Goal: Task Accomplishment & Management: Use online tool/utility

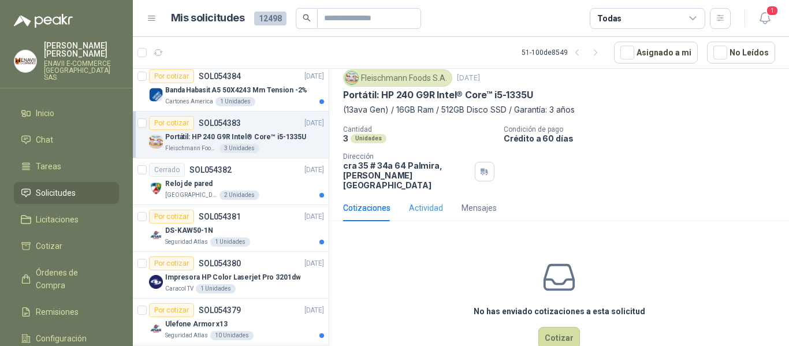
scroll to position [55, 0]
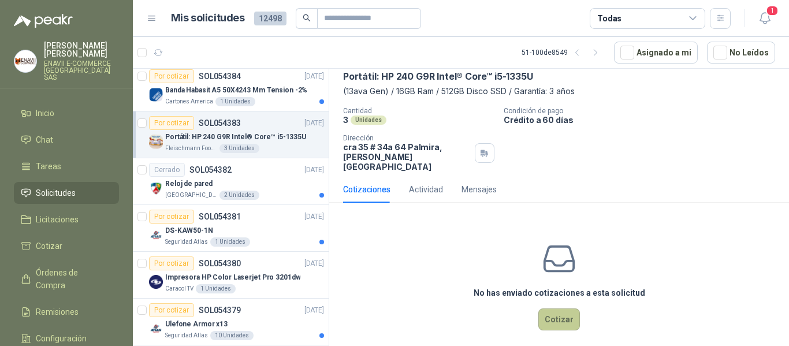
click at [550, 309] on button "Cotizar" at bounding box center [559, 319] width 42 height 22
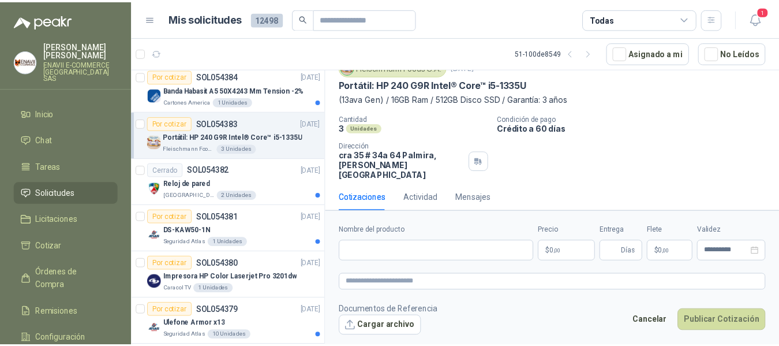
scroll to position [47, 0]
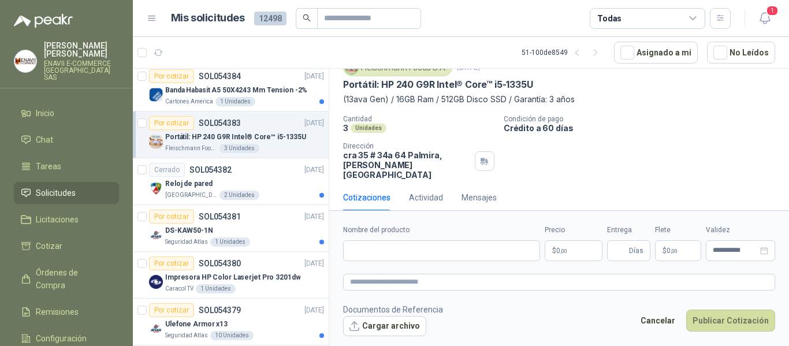
click at [579, 250] on body "[PERSON_NAME] ENAVII E-COMMERCE [GEOGRAPHIC_DATA] SAS Inicio Chat Tareas Solici…" at bounding box center [394, 173] width 789 height 346
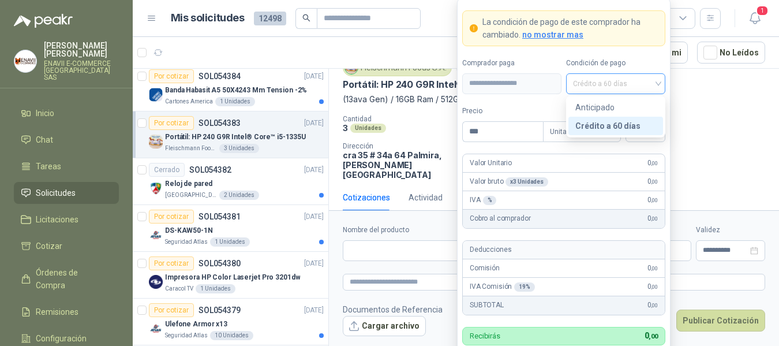
click at [597, 88] on span "Crédito a 60 días" at bounding box center [615, 83] width 85 height 17
click at [599, 85] on span "Crédito a 60 días" at bounding box center [615, 83] width 85 height 17
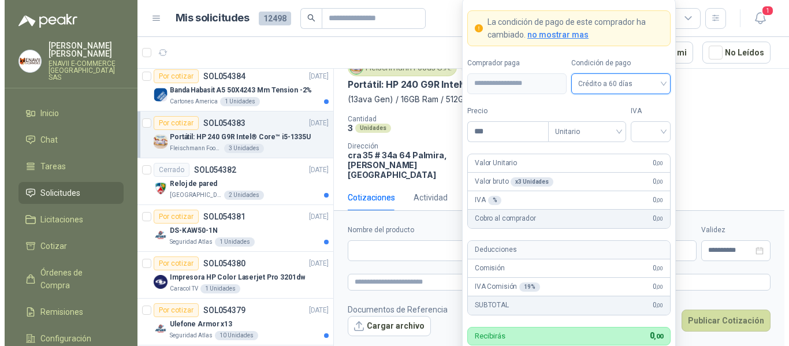
scroll to position [0, 0]
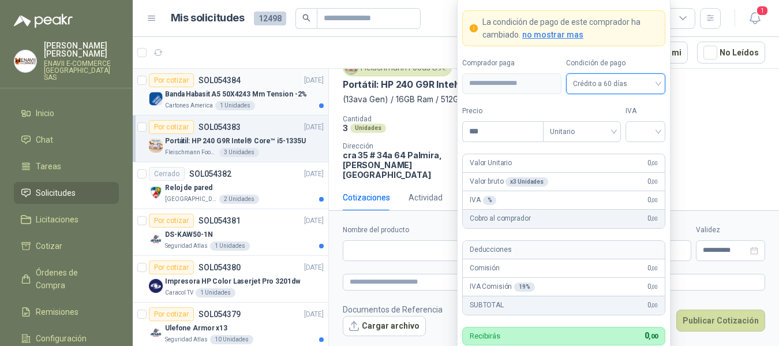
click at [273, 85] on div "Por cotizar SOL054384 [DATE]" at bounding box center [236, 80] width 175 height 14
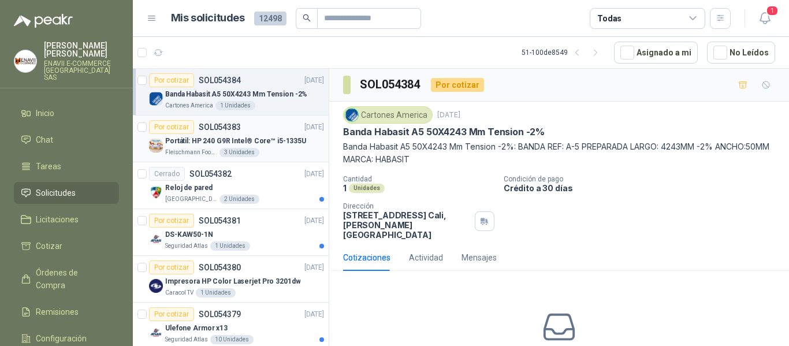
click at [272, 139] on p "Portátil: HP 240 G9R Intel® Core™ i5-1335U" at bounding box center [235, 141] width 141 height 11
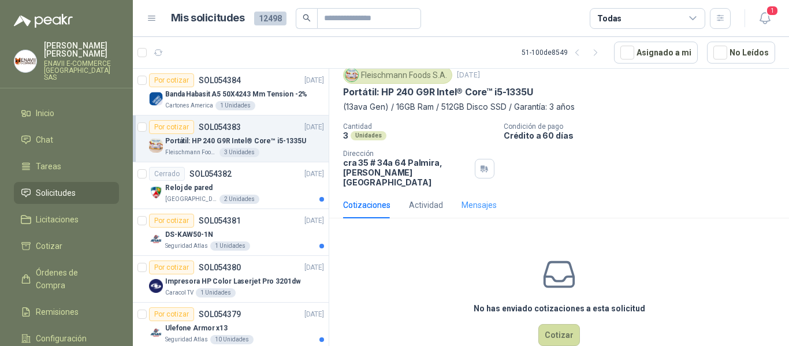
scroll to position [55, 0]
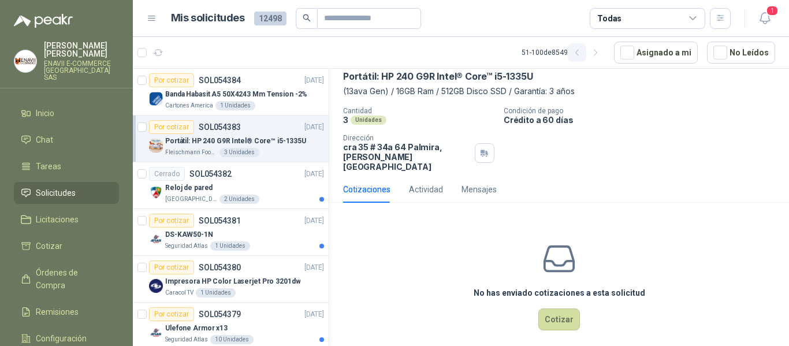
click at [580, 60] on button "button" at bounding box center [576, 52] width 18 height 18
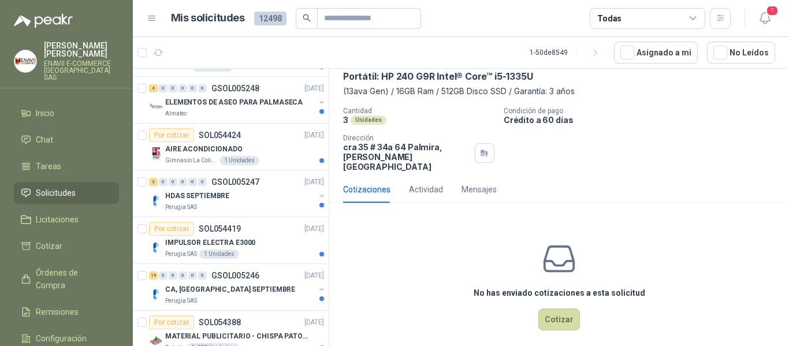
scroll to position [1851, 0]
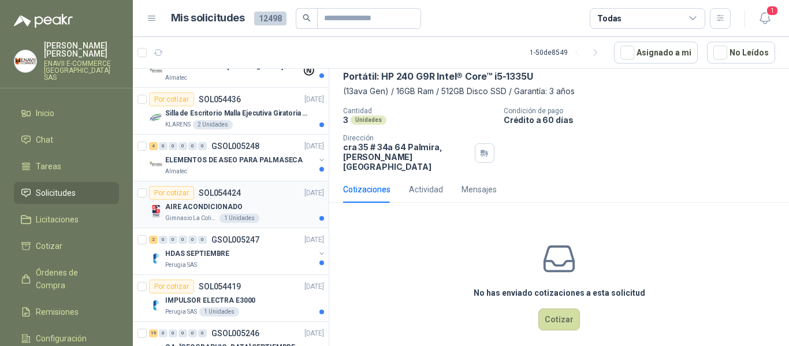
click at [254, 205] on div "AIRE ACONDICIONADO" at bounding box center [244, 207] width 159 height 14
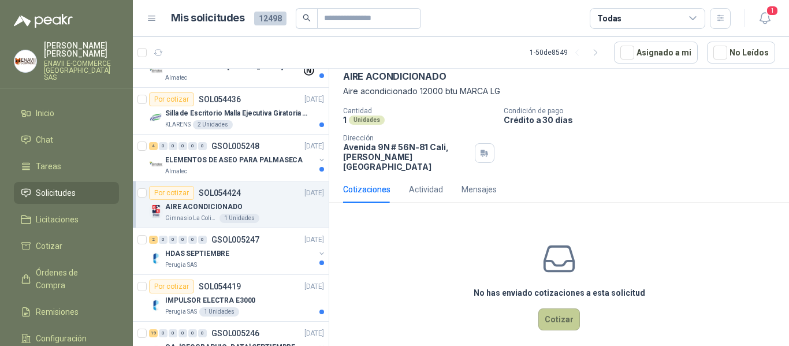
click at [554, 308] on button "Cotizar" at bounding box center [559, 319] width 42 height 22
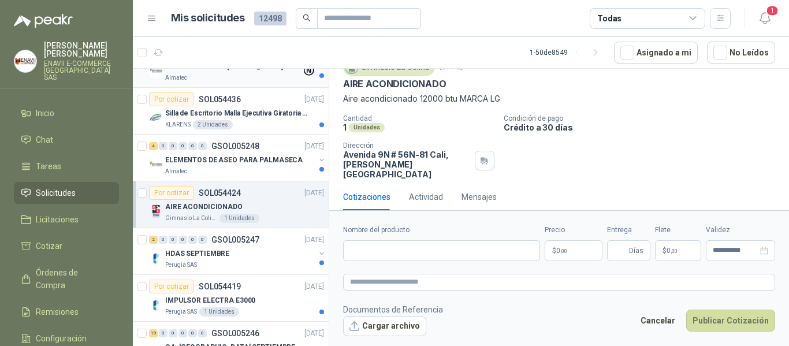
scroll to position [47, 0]
click at [394, 253] on input "Nombre del producto" at bounding box center [441, 250] width 197 height 21
paste input "**********"
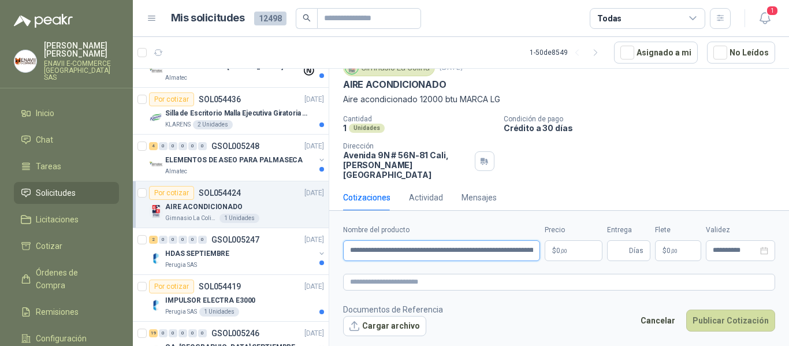
scroll to position [0, 39]
type input "**********"
click at [559, 249] on body "[PERSON_NAME] ENAVII E-COMMERCE [GEOGRAPHIC_DATA] SAS Inicio Chat Tareas Solici…" at bounding box center [394, 173] width 789 height 346
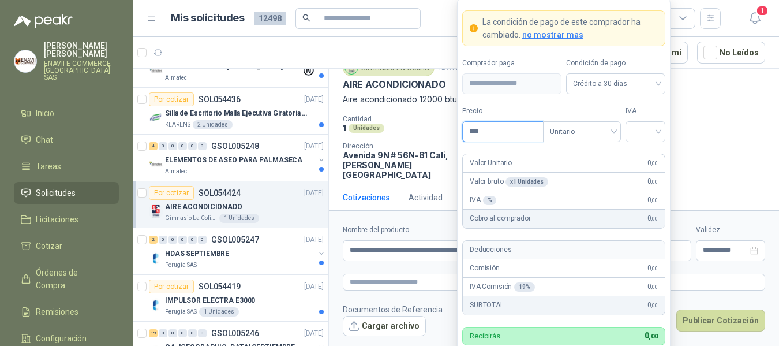
drag, startPoint x: 457, startPoint y: 133, endPoint x: 423, endPoint y: 128, distance: 35.1
click at [423, 128] on body "[PERSON_NAME] ENAVII E-COMMERCE [GEOGRAPHIC_DATA] SAS Inicio Chat Tareas Solici…" at bounding box center [389, 173] width 779 height 346
type input "**********"
click at [643, 128] on input "search" at bounding box center [646, 130] width 26 height 17
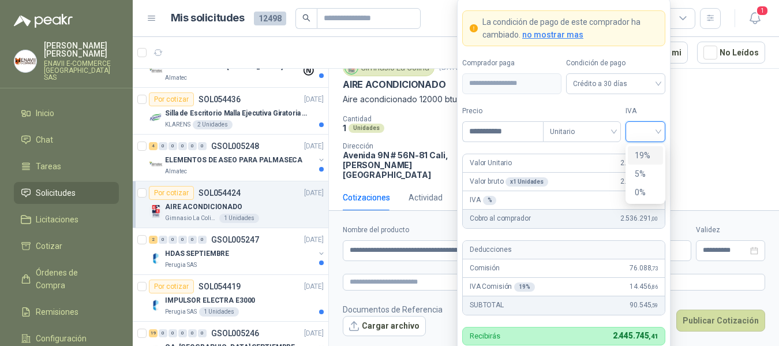
click at [649, 152] on div "19%" at bounding box center [645, 155] width 21 height 13
click at [544, 35] on span "no mostrar mas" at bounding box center [552, 34] width 61 height 9
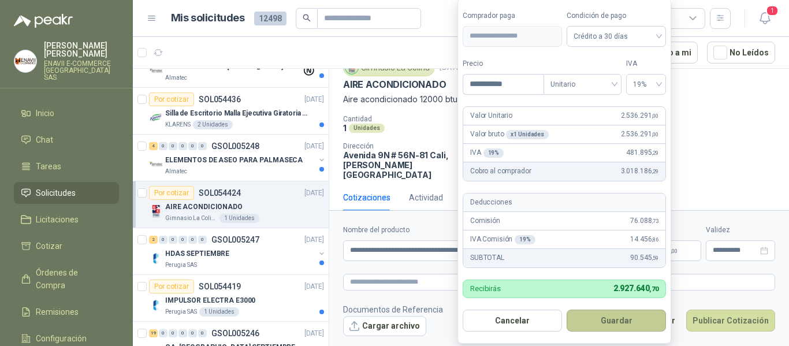
click at [598, 320] on button "Guardar" at bounding box center [615, 320] width 99 height 22
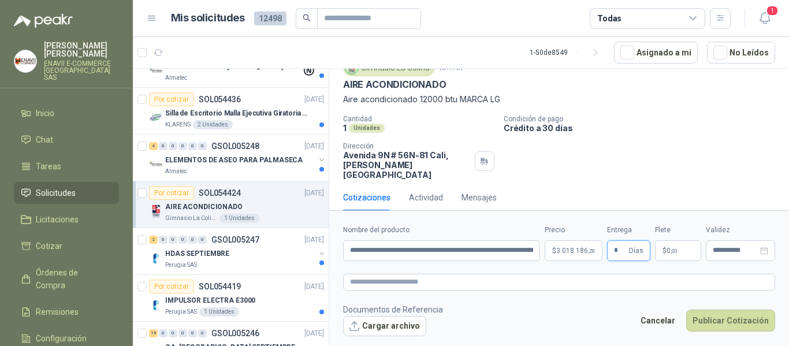
type input "*"
click at [682, 249] on p "$ 0 ,00" at bounding box center [678, 250] width 46 height 21
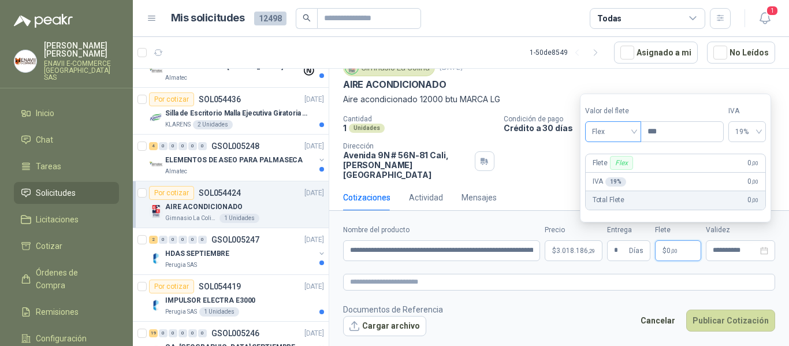
click at [620, 132] on span "Flex" at bounding box center [613, 131] width 42 height 17
click at [621, 188] on div "Fijo" at bounding box center [614, 192] width 40 height 13
drag, startPoint x: 686, startPoint y: 135, endPoint x: 602, endPoint y: 131, distance: 83.8
click at [602, 131] on div "Valor [PERSON_NAME] Fijo Precio ***" at bounding box center [654, 124] width 139 height 36
type input "********"
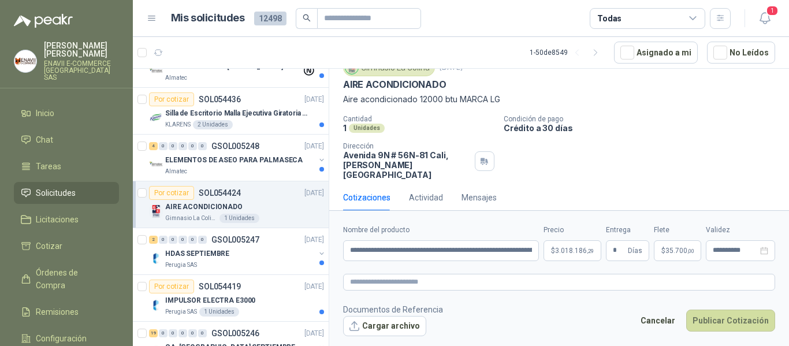
click at [554, 235] on label "Precio" at bounding box center [572, 230] width 58 height 11
click at [499, 283] on textarea at bounding box center [559, 282] width 432 height 17
paste textarea "**********"
type textarea "**********"
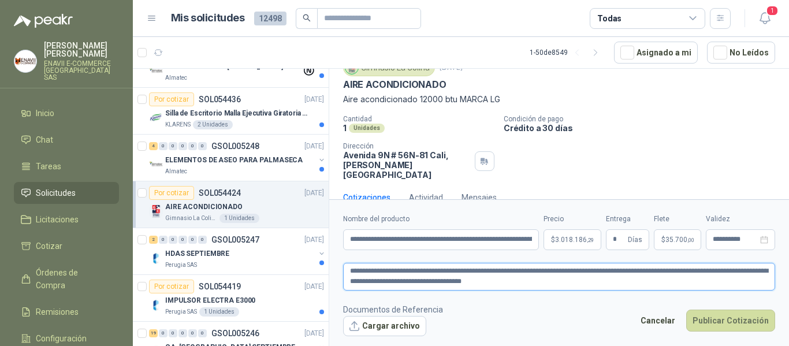
scroll to position [55, 0]
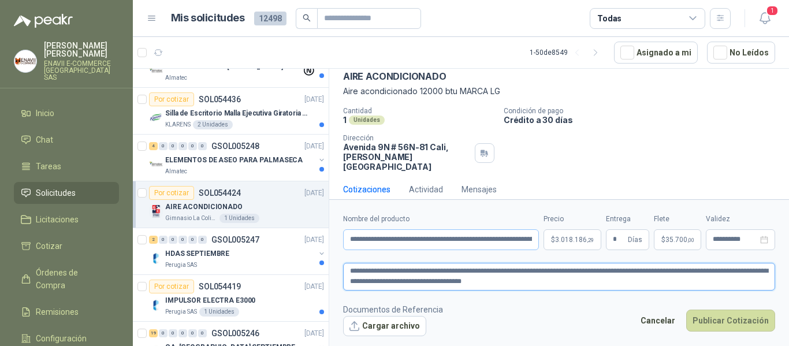
type textarea "**********"
click at [374, 327] on button "Cargar archivo" at bounding box center [384, 326] width 83 height 21
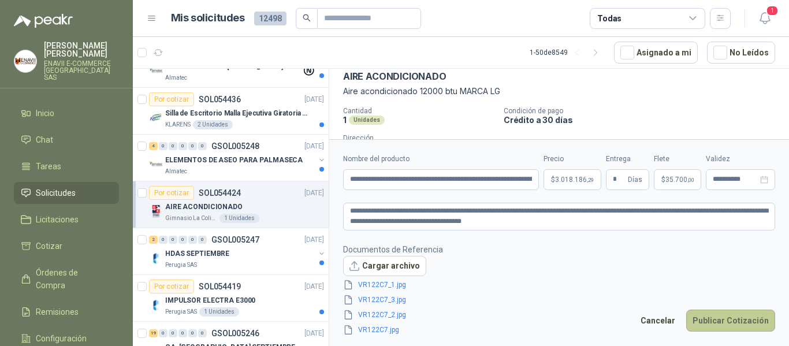
click at [728, 316] on button "Publicar Cotización" at bounding box center [730, 320] width 89 height 22
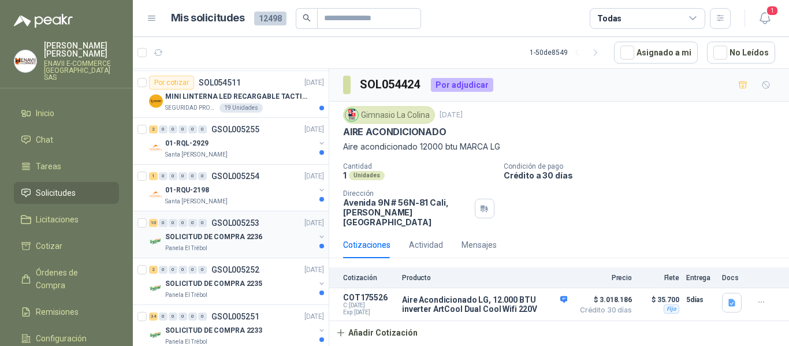
scroll to position [1390, 0]
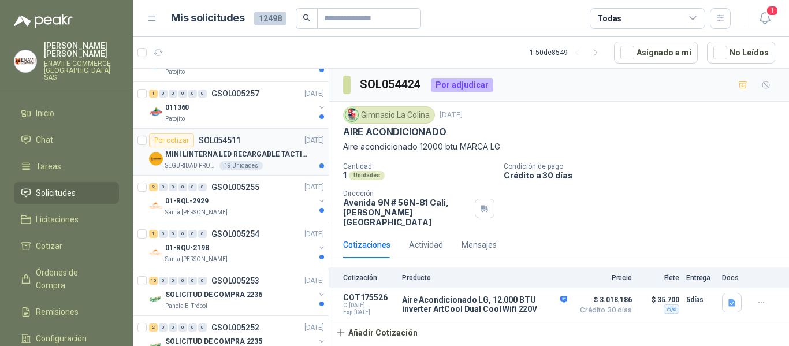
click at [239, 156] on p "MINI LINTERNA LED RECARGABLE TACTICA" at bounding box center [237, 154] width 144 height 11
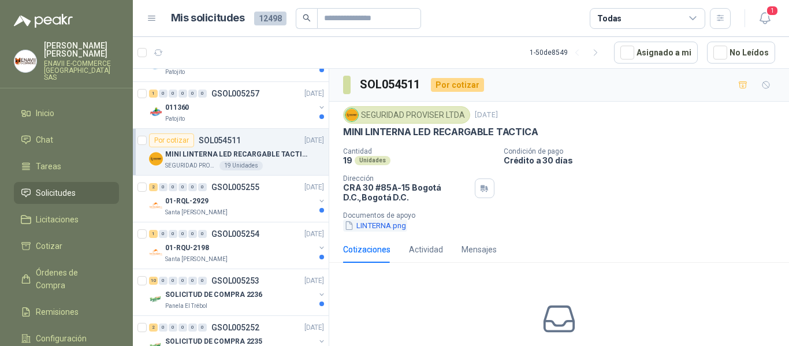
click at [369, 224] on button "LINTERNA.png" at bounding box center [375, 225] width 64 height 12
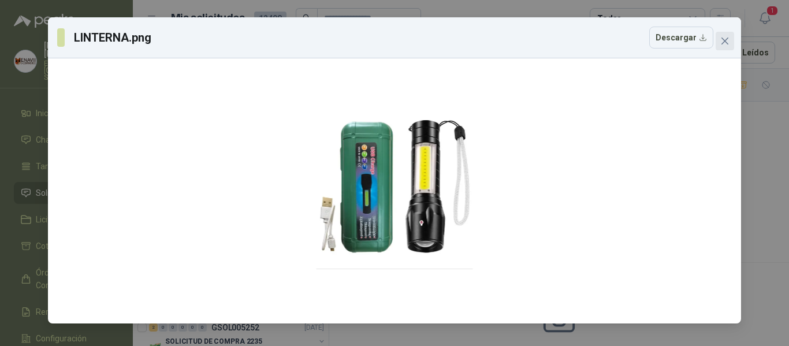
click at [729, 48] on button "Close" at bounding box center [724, 41] width 18 height 18
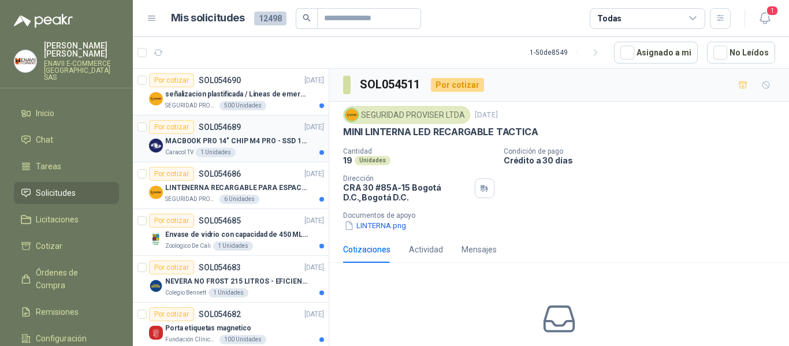
click at [260, 143] on p "MACBOOK PRO 14" CHIP M4 PRO - SSD 1TB RAM 24GB" at bounding box center [237, 141] width 144 height 11
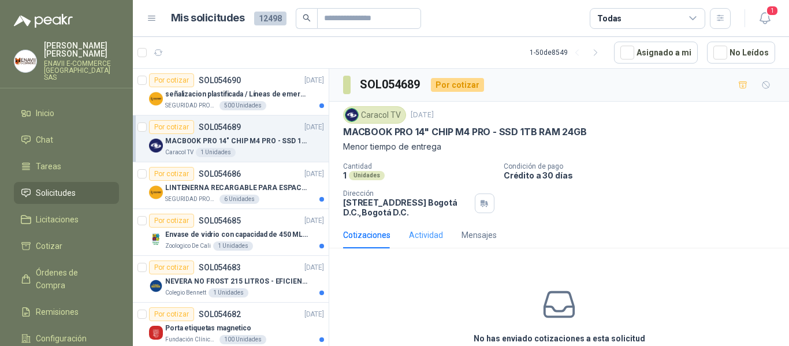
click at [424, 228] on div "Actividad" at bounding box center [426, 235] width 34 height 27
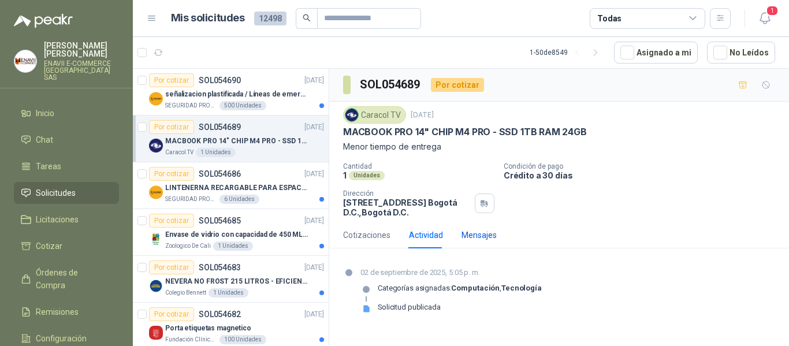
click at [462, 231] on div "Mensajes" at bounding box center [478, 235] width 35 height 13
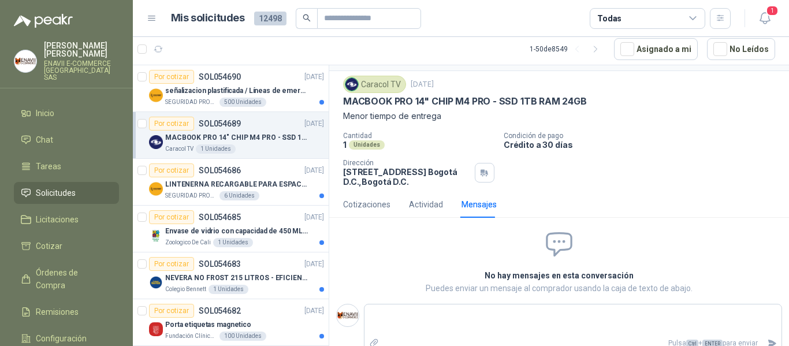
scroll to position [42, 0]
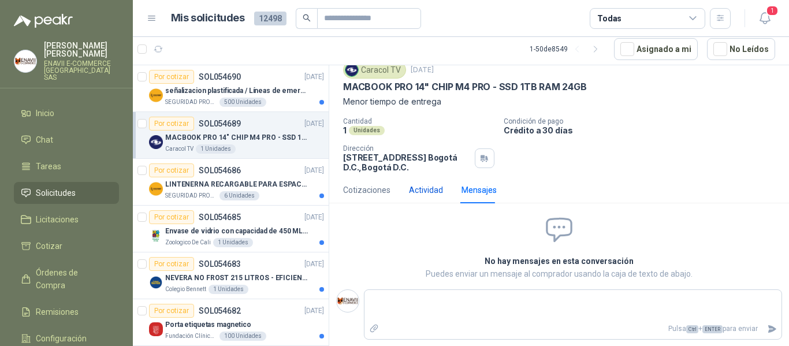
click at [426, 191] on div "Actividad" at bounding box center [426, 190] width 34 height 13
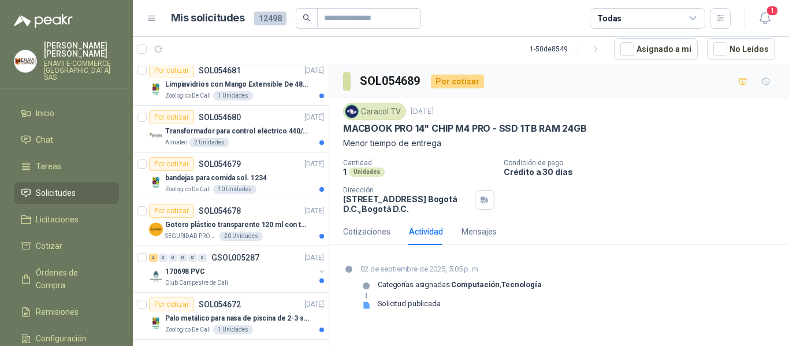
scroll to position [289, 0]
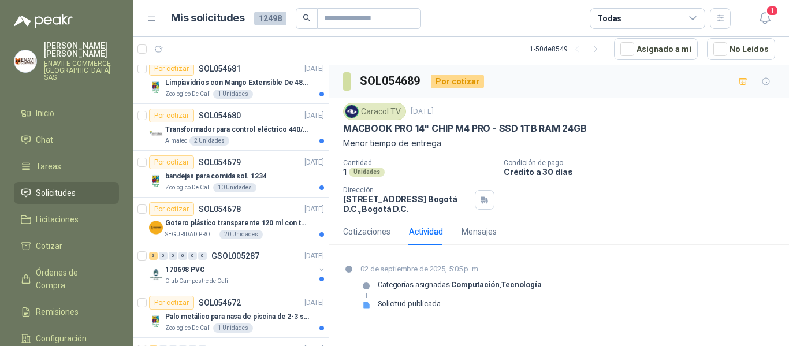
click at [678, 12] on div "Todas" at bounding box center [646, 18] width 115 height 21
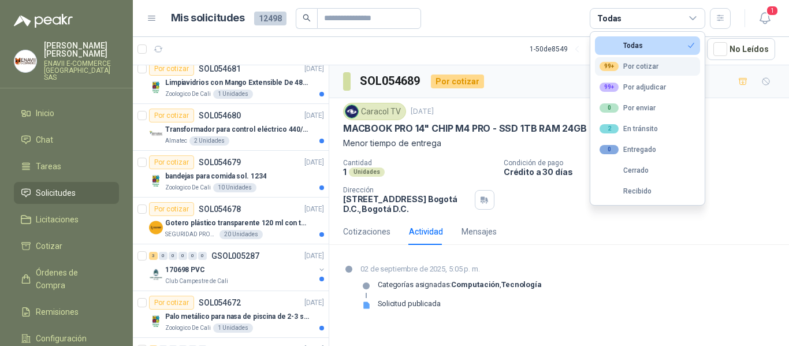
click at [658, 68] on button "99+ Por cotizar" at bounding box center [647, 66] width 105 height 18
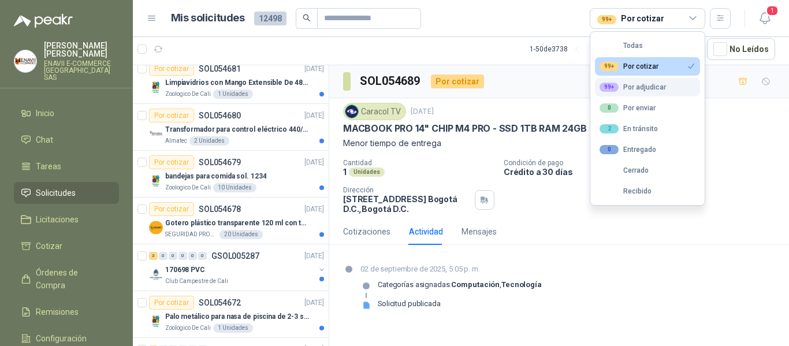
click at [655, 90] on div "99+ Por adjudicar" at bounding box center [632, 87] width 66 height 9
click at [673, 60] on button "99+ Por cotizar" at bounding box center [647, 66] width 105 height 18
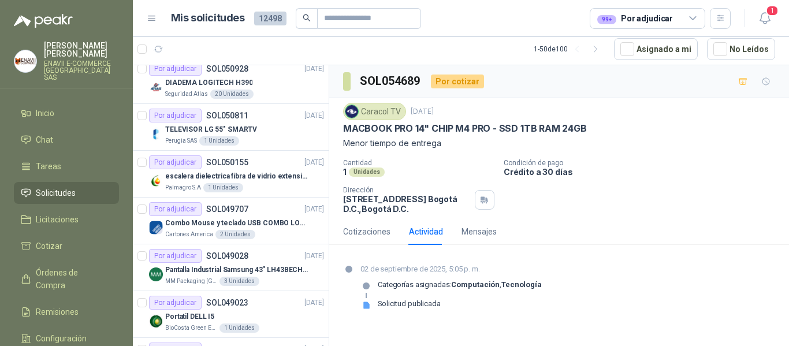
click at [619, 241] on div "Cotizaciones Actividad Mensajes" at bounding box center [559, 231] width 432 height 27
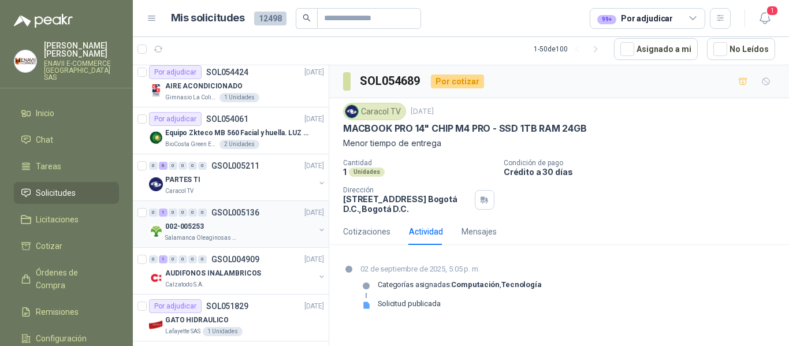
scroll to position [0, 0]
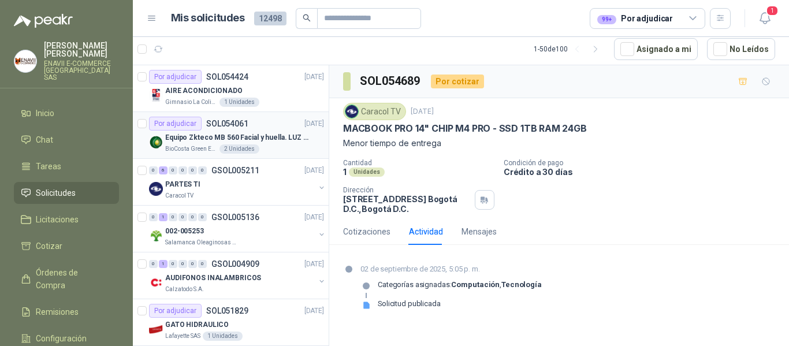
click at [270, 140] on p "Equipo Zkteco MB 560 Facial y huella. LUZ VISIBLE" at bounding box center [237, 137] width 144 height 11
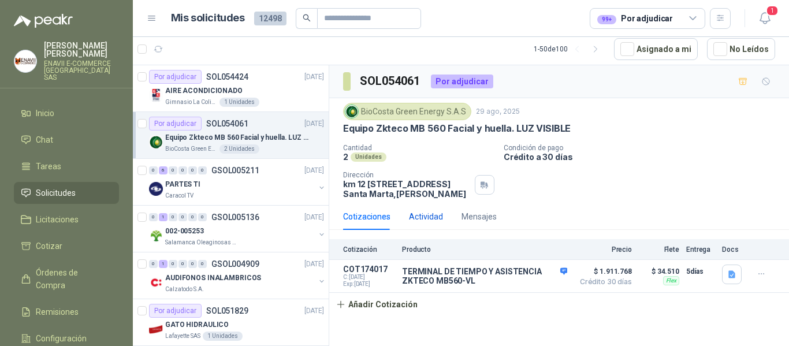
click at [425, 223] on div "Actividad" at bounding box center [426, 216] width 34 height 13
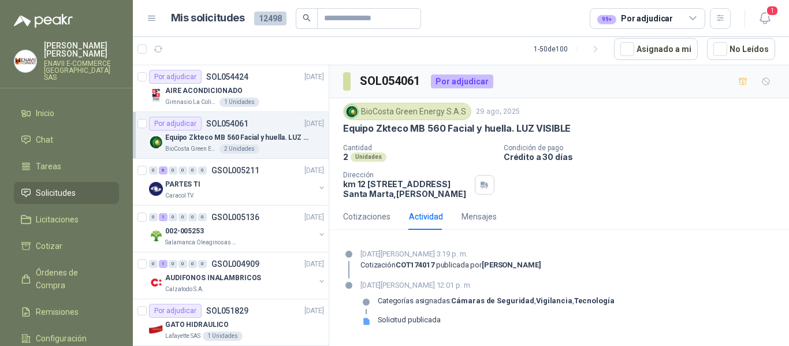
scroll to position [9, 0]
click at [468, 214] on div "Mensajes" at bounding box center [478, 216] width 35 height 13
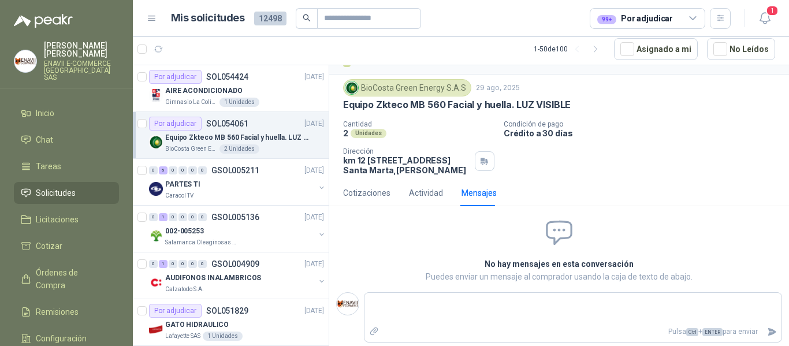
scroll to position [36, 0]
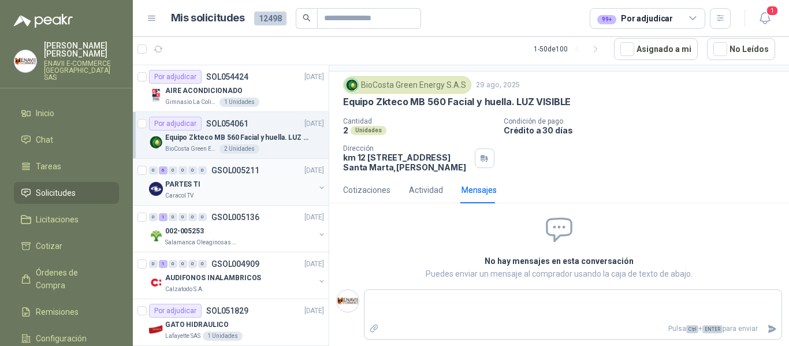
click at [248, 180] on div "PARTES TI" at bounding box center [240, 184] width 150 height 14
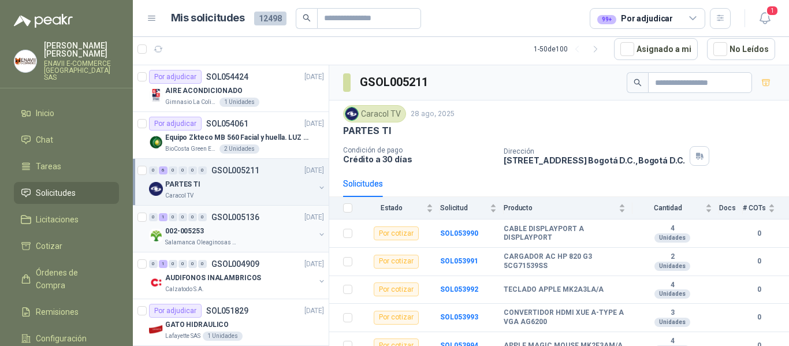
click at [263, 237] on div "002-005253" at bounding box center [240, 231] width 150 height 14
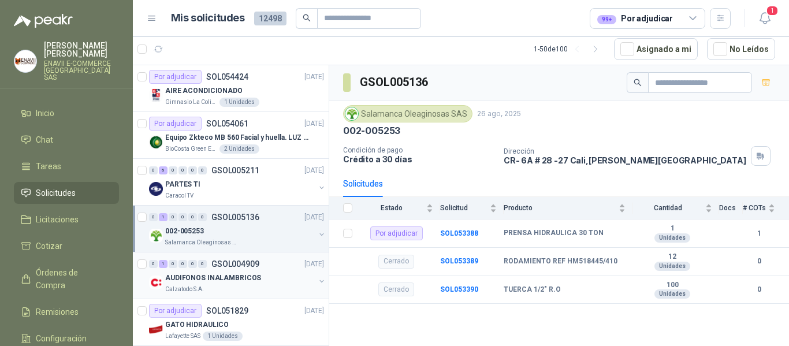
click at [234, 287] on div "Calzatodo S.A." at bounding box center [240, 289] width 150 height 9
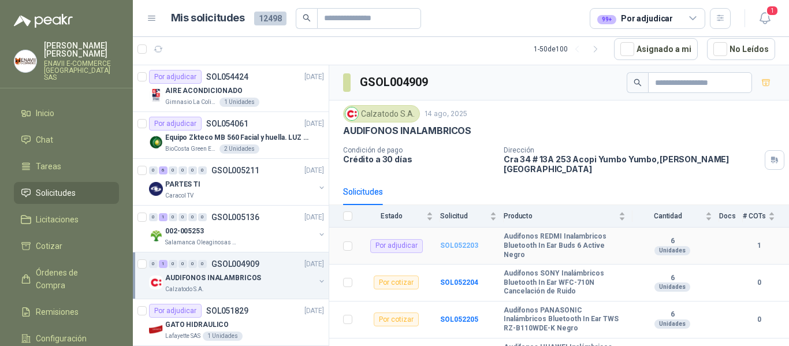
click at [461, 241] on b "SOL052203" at bounding box center [459, 245] width 38 height 8
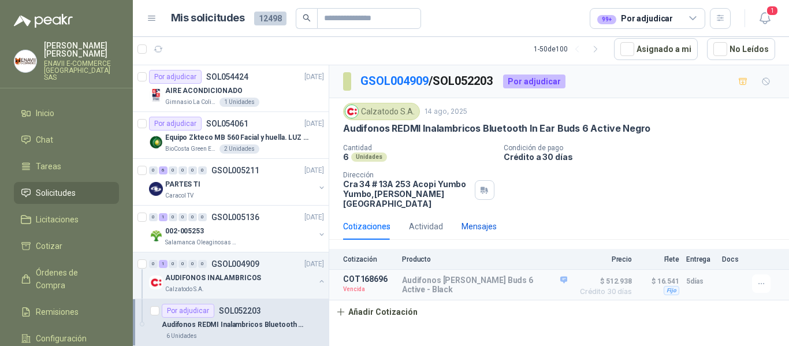
click at [473, 220] on div "Mensajes" at bounding box center [478, 226] width 35 height 13
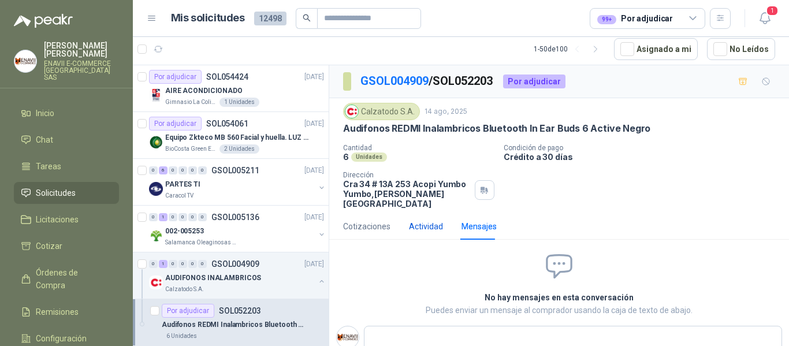
click at [409, 220] on div "Actividad" at bounding box center [426, 226] width 34 height 13
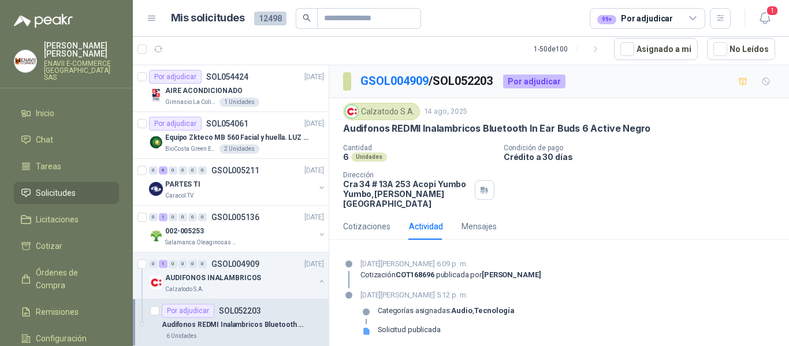
click at [70, 186] on span "Solicitudes" at bounding box center [56, 192] width 40 height 13
